Goal: Transaction & Acquisition: Subscribe to service/newsletter

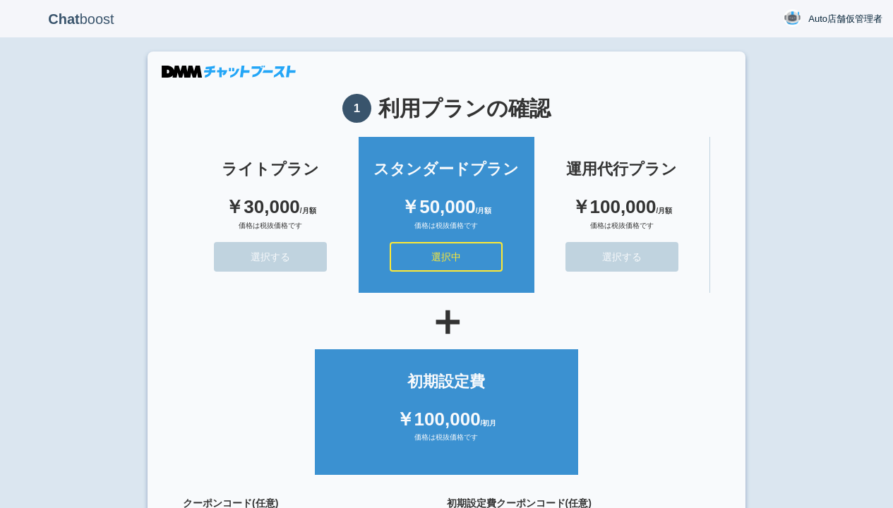
scroll to position [126, 0]
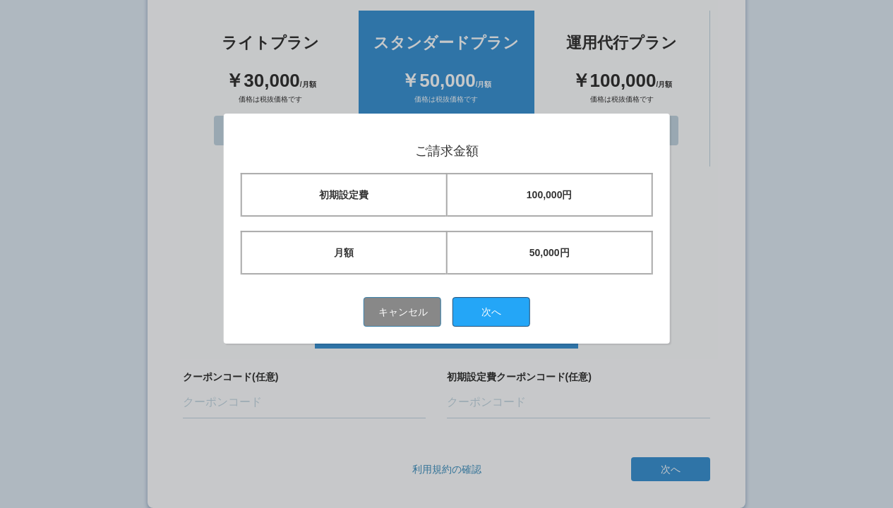
click at [496, 311] on button "次へ" at bounding box center [491, 312] width 78 height 30
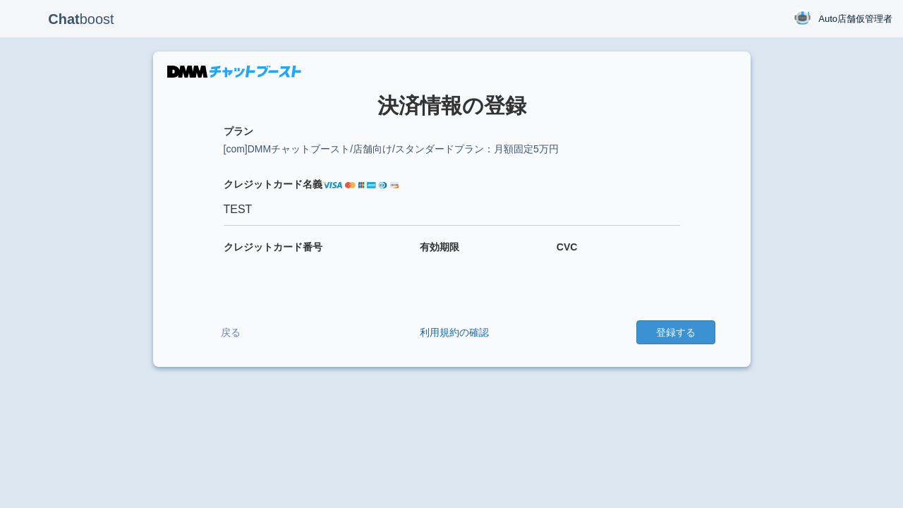
type input "TEST"
click at [675, 332] on button "登録する" at bounding box center [676, 332] width 79 height 24
